Goal: Information Seeking & Learning: Learn about a topic

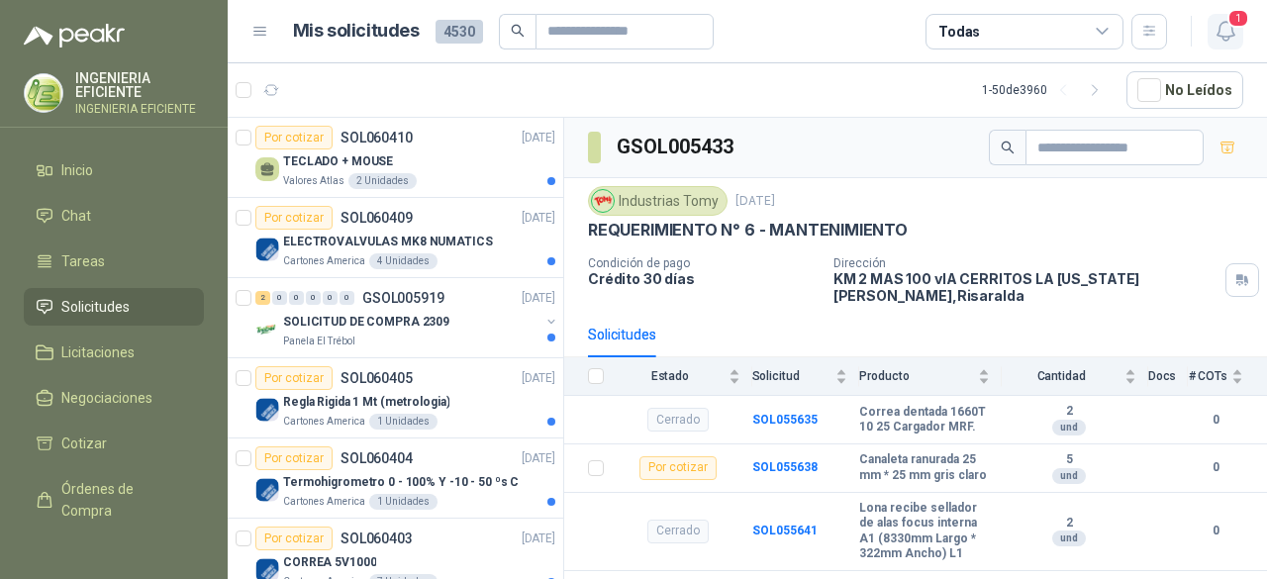
click at [1228, 17] on span "1" at bounding box center [1239, 18] width 22 height 19
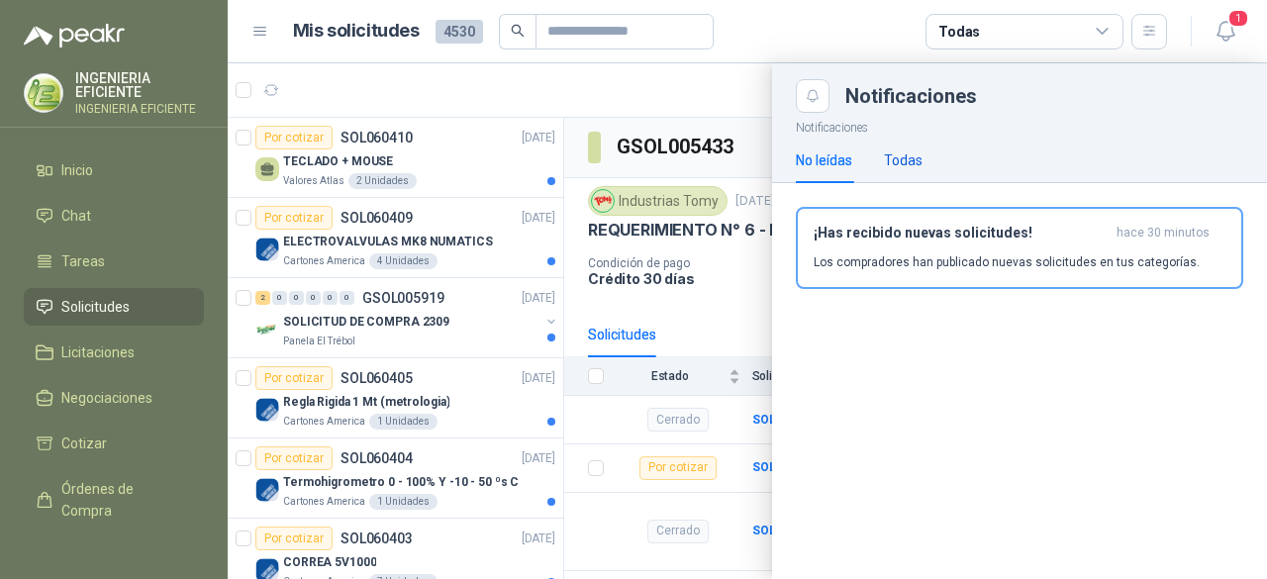
click at [922, 157] on div "Todas" at bounding box center [903, 160] width 39 height 22
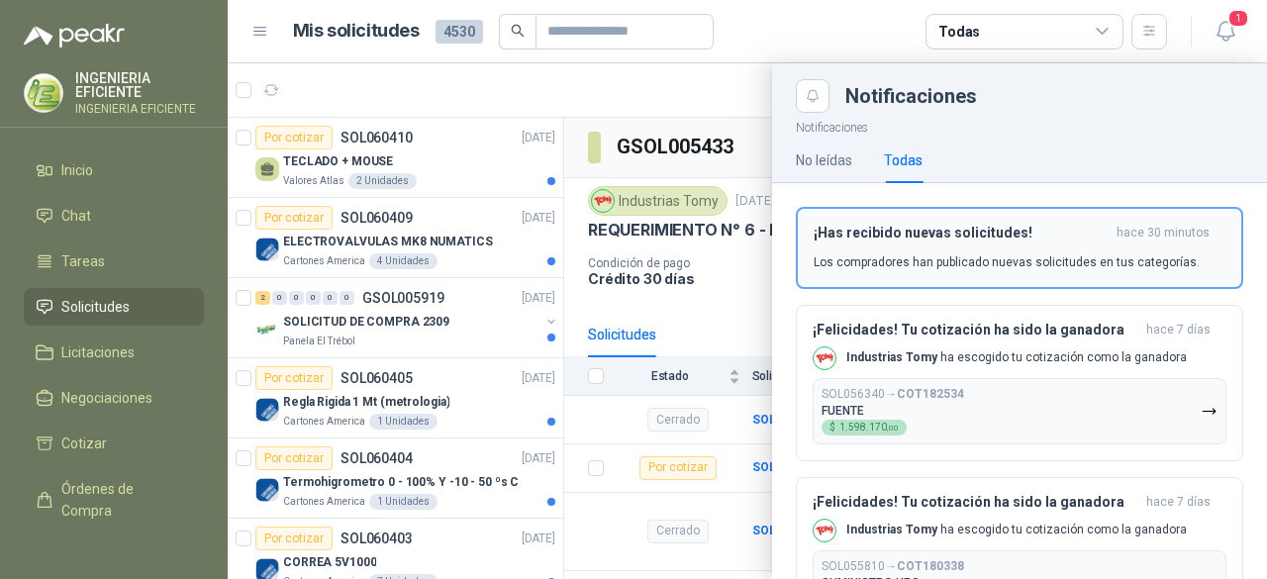
click at [1045, 257] on p "Los compradores han publicado nuevas solicitudes en tus categorías." at bounding box center [1007, 262] width 386 height 18
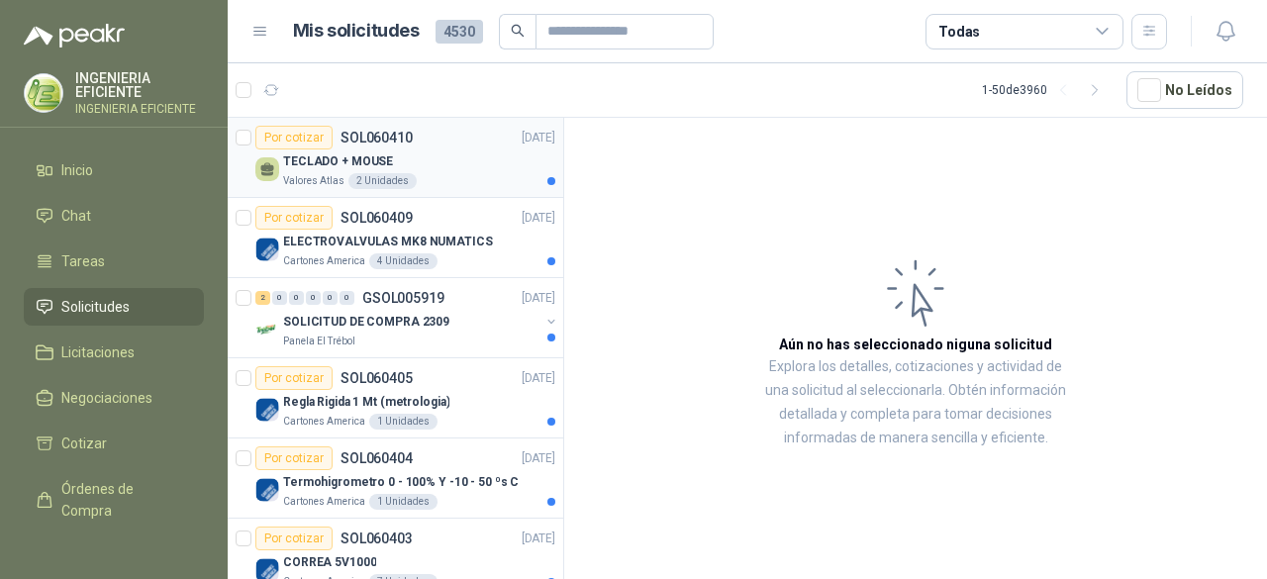
click at [440, 173] on div "Valores Atlas 2 Unidades" at bounding box center [419, 181] width 272 height 16
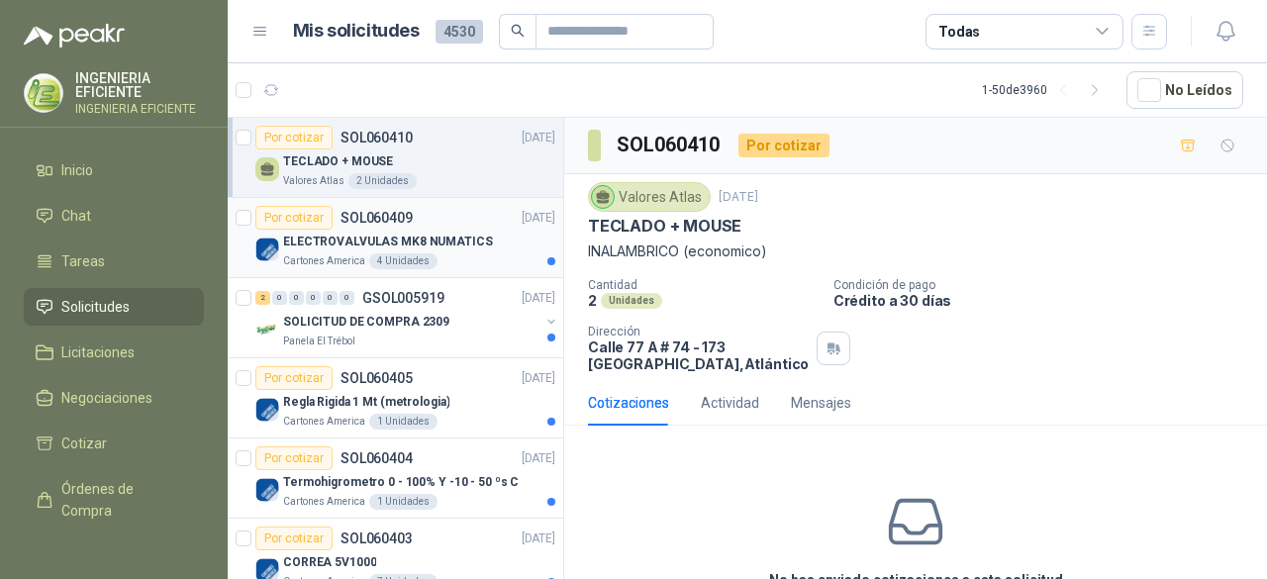
click at [424, 248] on p "ELECTROVALVULAS MK8 NUMATICS" at bounding box center [388, 242] width 210 height 19
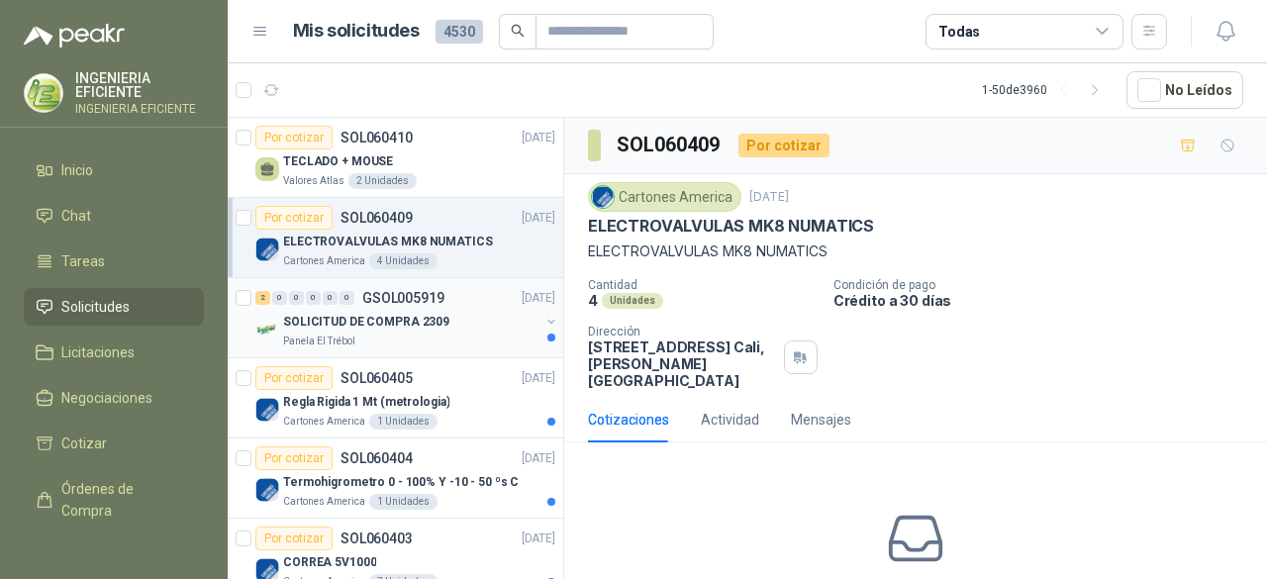
click at [434, 330] on div "SOLICITUD DE COMPRA 2309" at bounding box center [411, 322] width 256 height 24
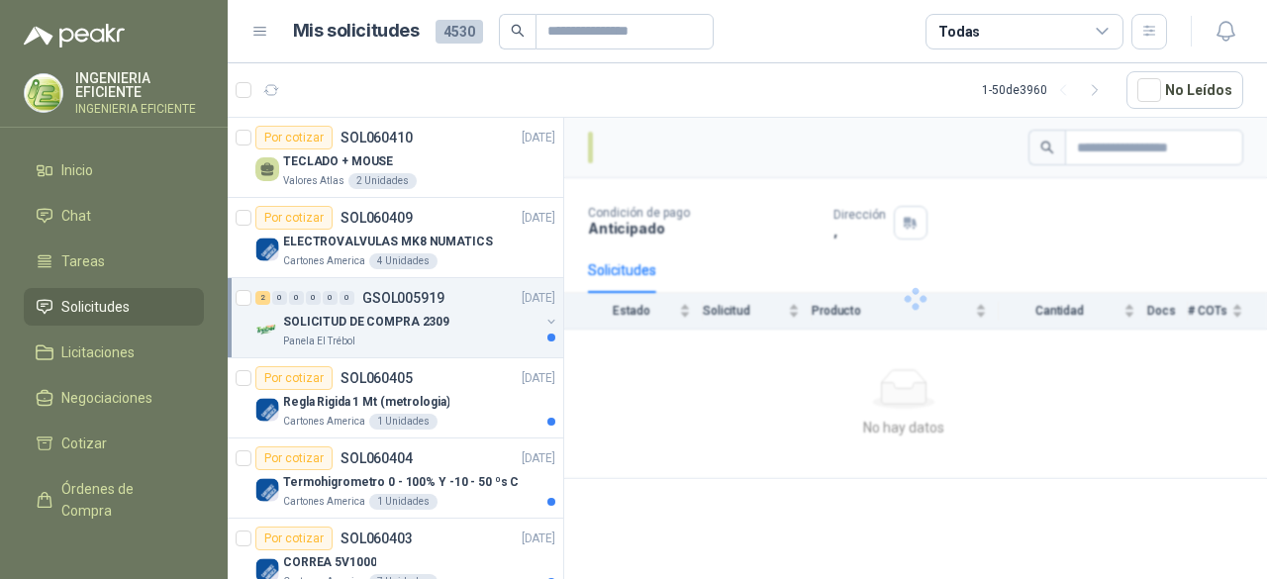
scroll to position [198, 0]
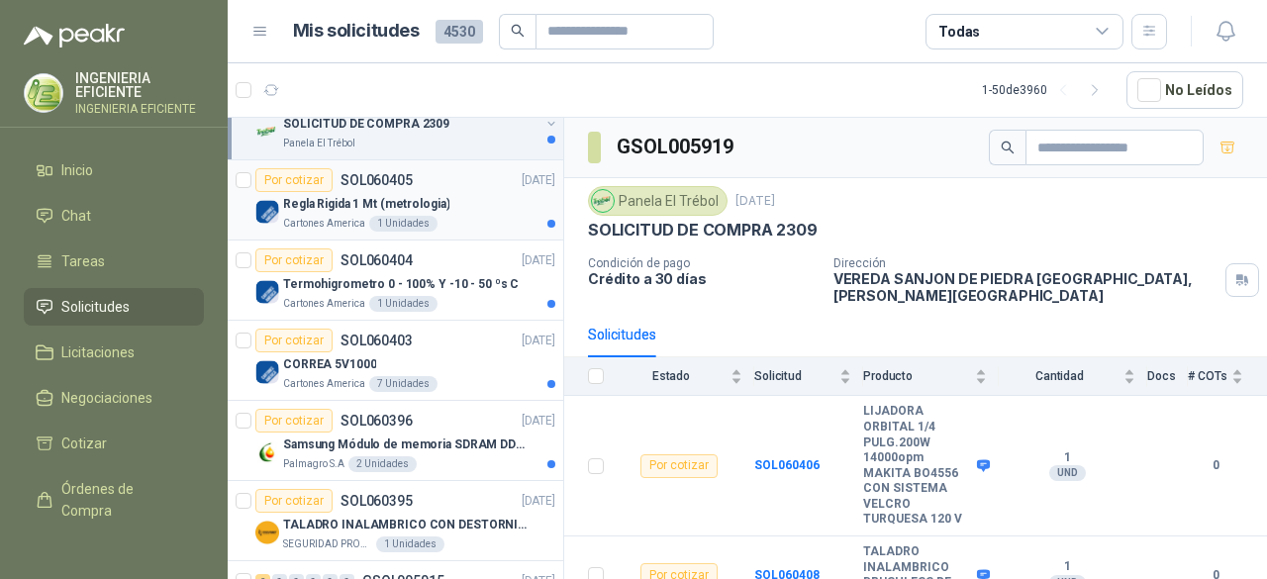
click at [452, 220] on div "Cartones America 1 Unidades" at bounding box center [419, 224] width 272 height 16
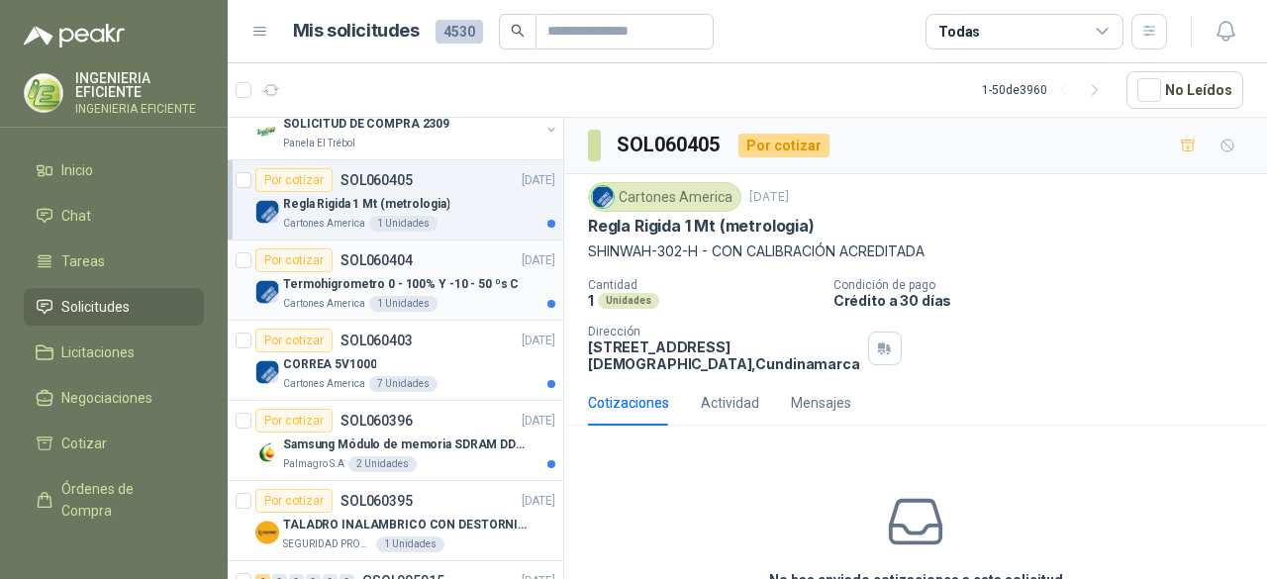
click at [467, 288] on p "Termohigrometro 0 - 100% Y -10 - 50 ºs C" at bounding box center [401, 284] width 236 height 19
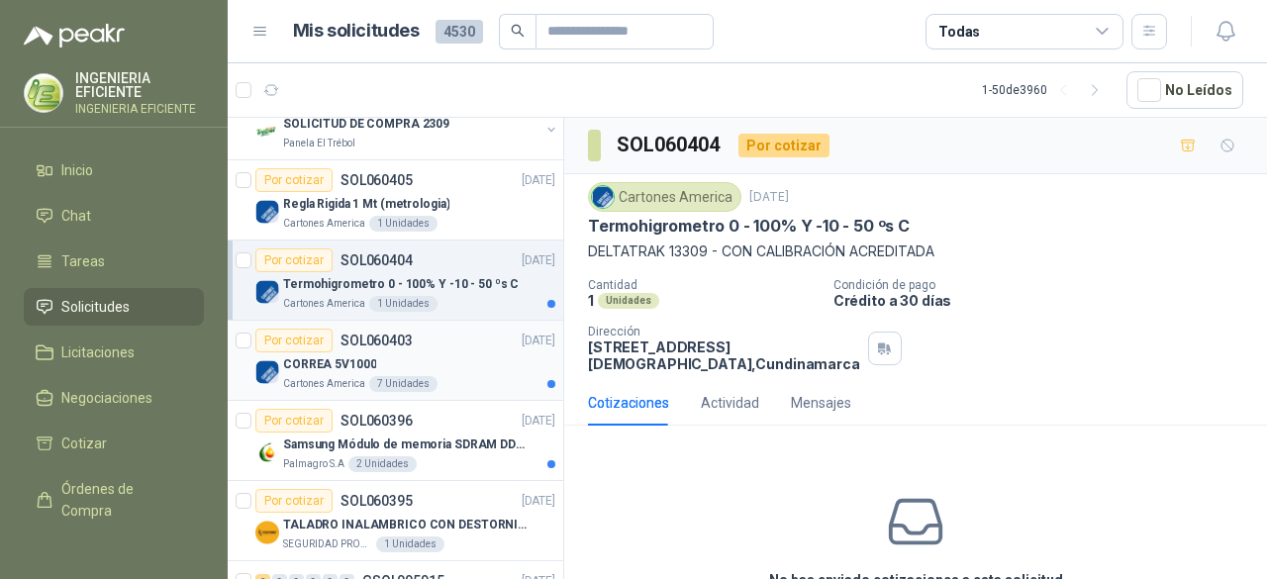
click at [439, 376] on div "Cartones America 7 Unidades" at bounding box center [419, 384] width 272 height 16
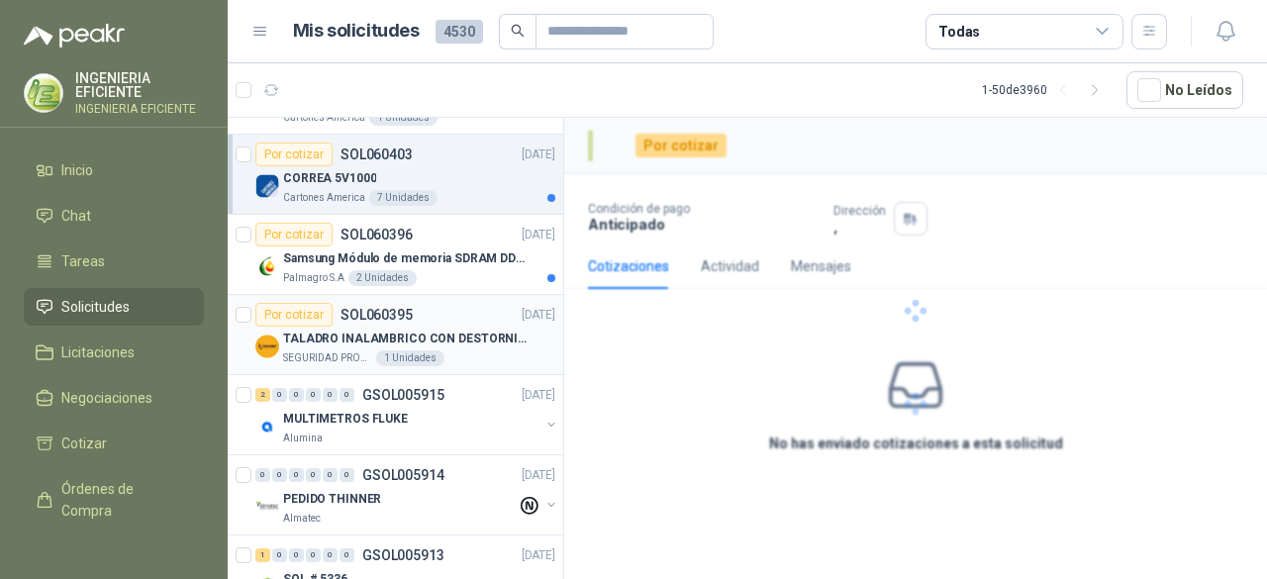
scroll to position [396, 0]
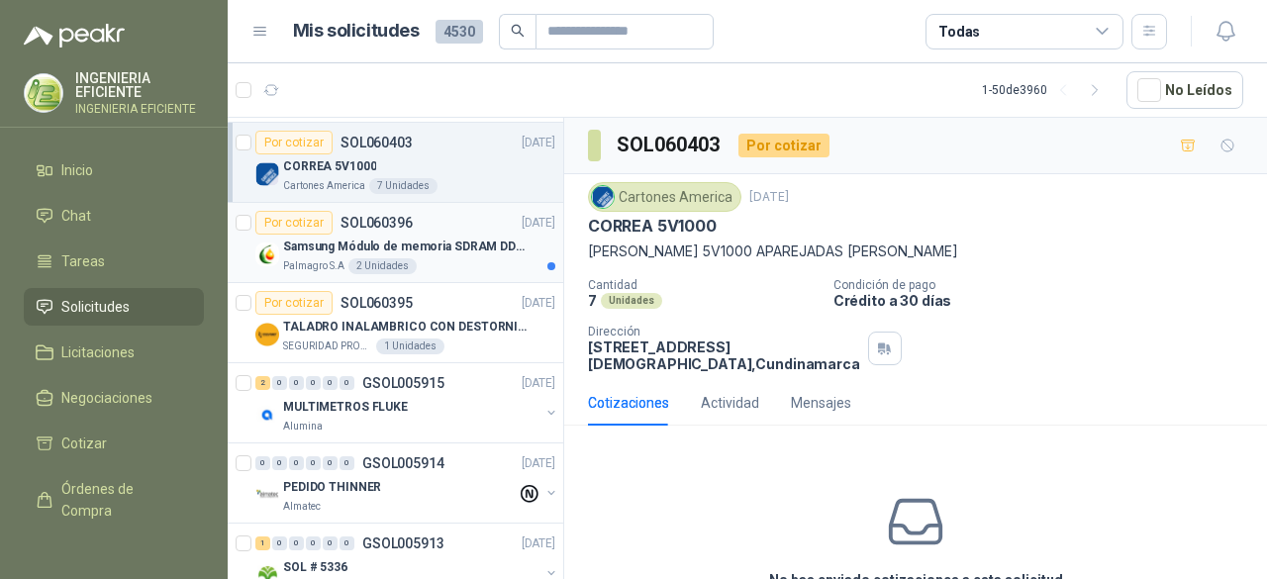
click at [436, 268] on div "Palmagro S.A 2 Unidades" at bounding box center [419, 266] width 272 height 16
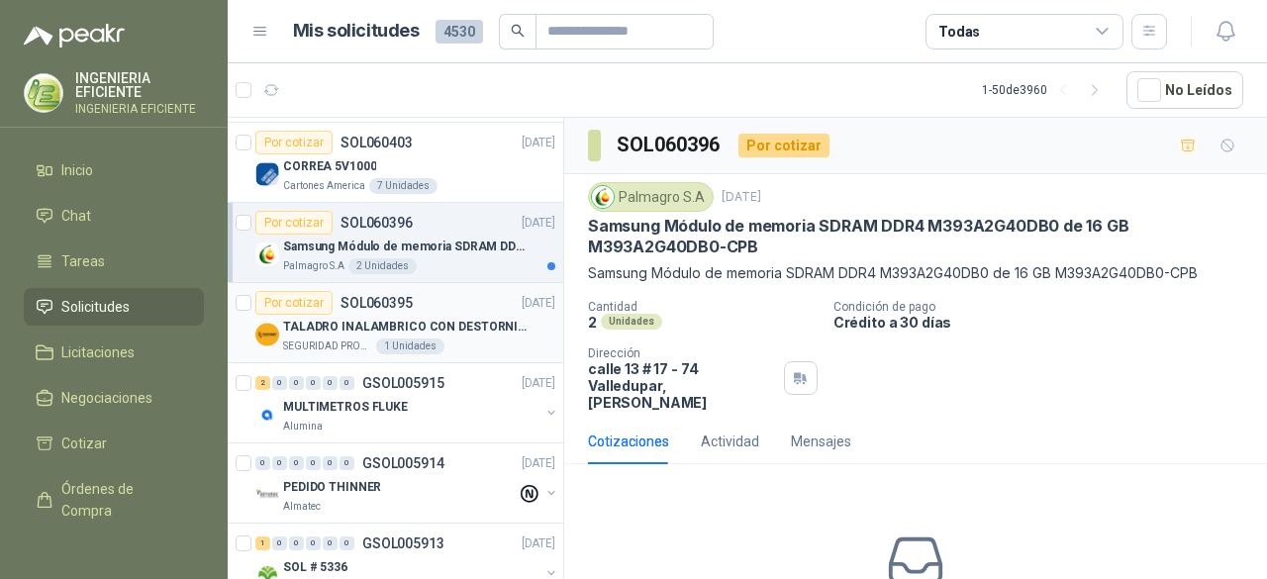
click at [459, 328] on p "TALADRO INALAMBRICO CON DESTORNILLADOR DE ESTRIA" at bounding box center [406, 327] width 247 height 19
